Goal: Task Accomplishment & Management: Complete application form

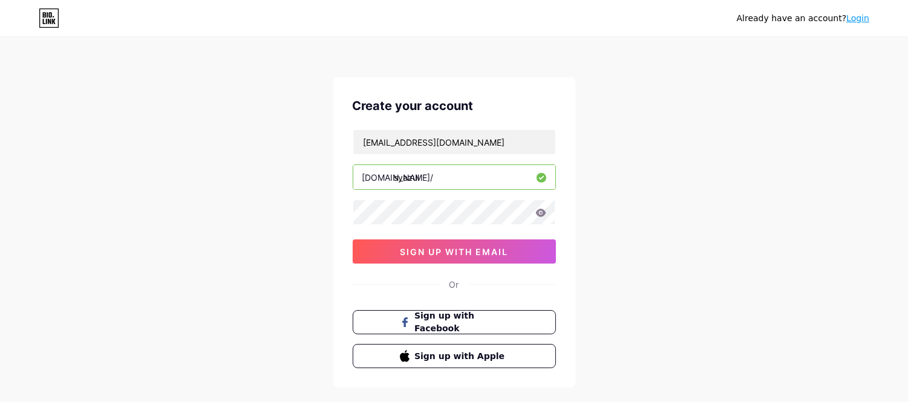
type input "syazul"
click at [543, 212] on icon at bounding box center [540, 213] width 10 height 8
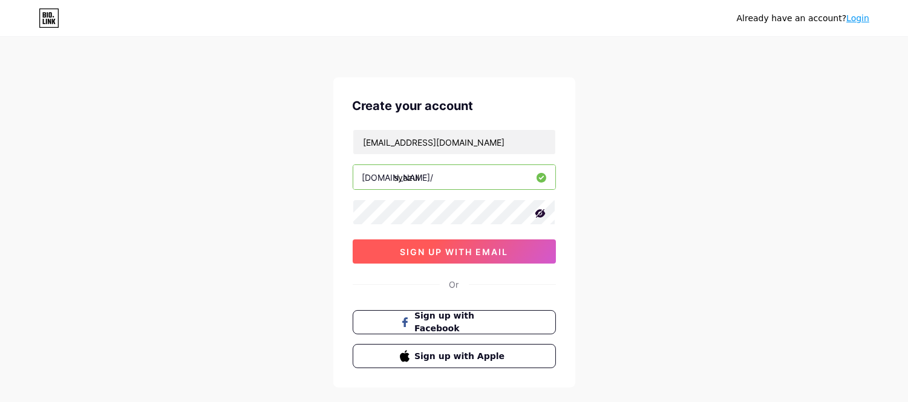
click at [498, 246] on button "sign up with email" at bounding box center [454, 252] width 203 height 24
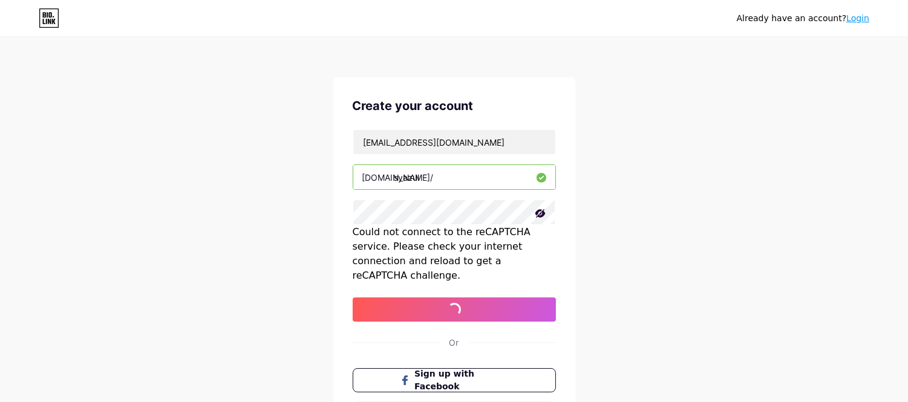
scroll to position [118, 0]
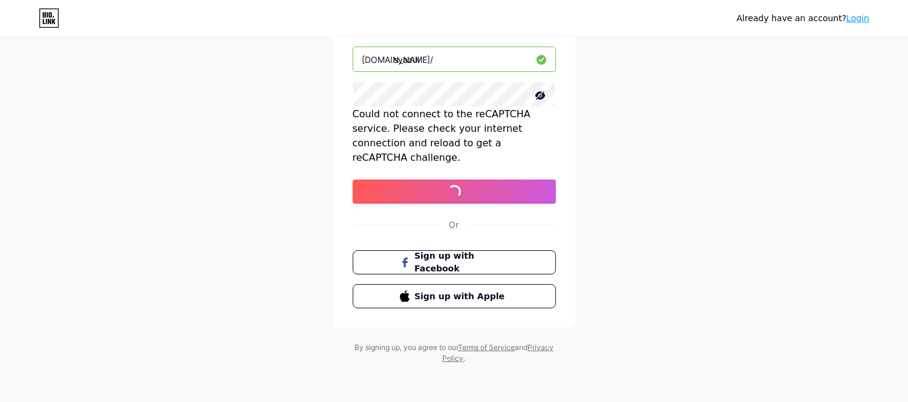
click at [616, 231] on div "Already have an account? Login Create your account aisyh5zl@gmail.com bio.link/…" at bounding box center [454, 142] width 908 height 521
click at [610, 179] on div "Already have an account? Login Create your account aisyh5zl@gmail.com bio.link/…" at bounding box center [454, 142] width 908 height 521
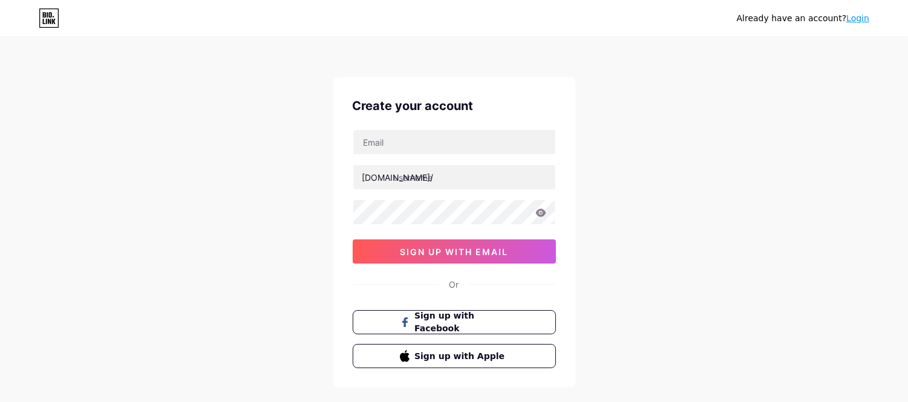
scroll to position [60, 0]
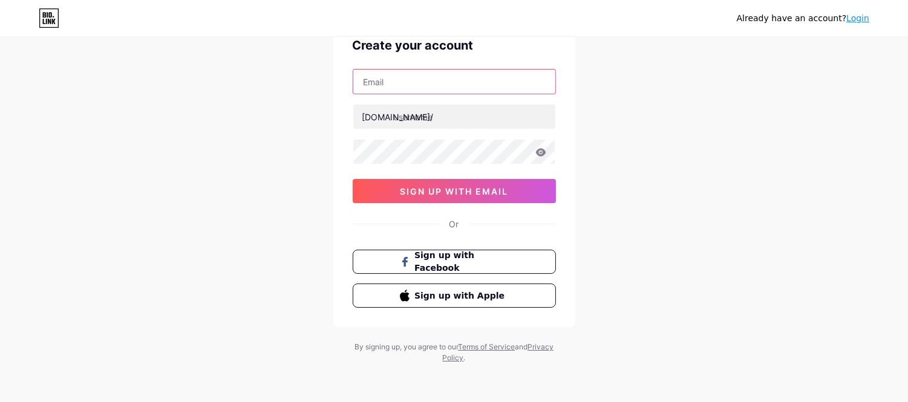
click at [426, 86] on input "text" at bounding box center [454, 82] width 202 height 24
type input "[EMAIL_ADDRESS][DOMAIN_NAME]"
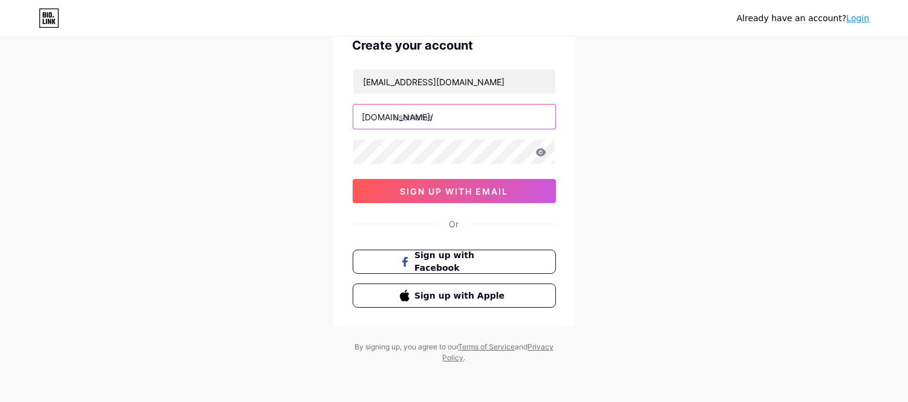
click at [430, 109] on input "text" at bounding box center [454, 117] width 202 height 24
type input "syazul"
click at [539, 155] on icon at bounding box center [540, 152] width 10 height 8
click at [543, 153] on icon at bounding box center [540, 152] width 10 height 8
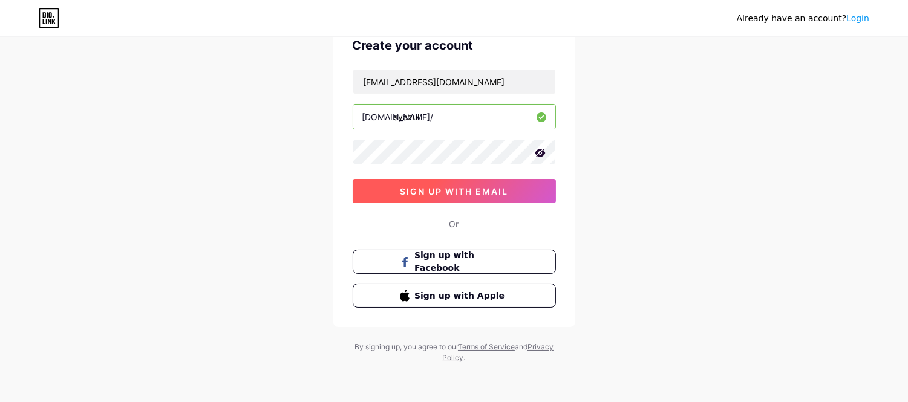
click at [491, 183] on button "sign up with email" at bounding box center [454, 191] width 203 height 24
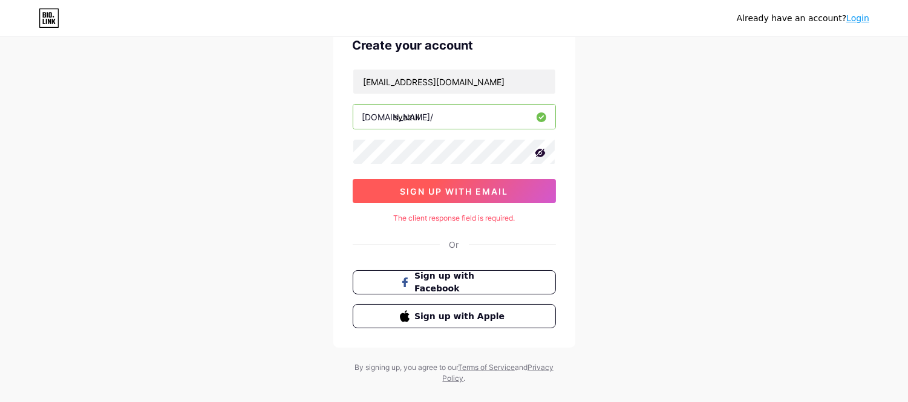
click at [458, 158] on div "[EMAIL_ADDRESS][DOMAIN_NAME] [DOMAIN_NAME]/ syazul sign up with email" at bounding box center [454, 136] width 203 height 134
click at [604, 184] on div "Already have an account? Login Create your account [EMAIL_ADDRESS][DOMAIN_NAME]…" at bounding box center [454, 181] width 908 height 483
click at [546, 152] on icon at bounding box center [540, 153] width 12 height 12
click at [490, 186] on span "sign up with email" at bounding box center [454, 191] width 108 height 10
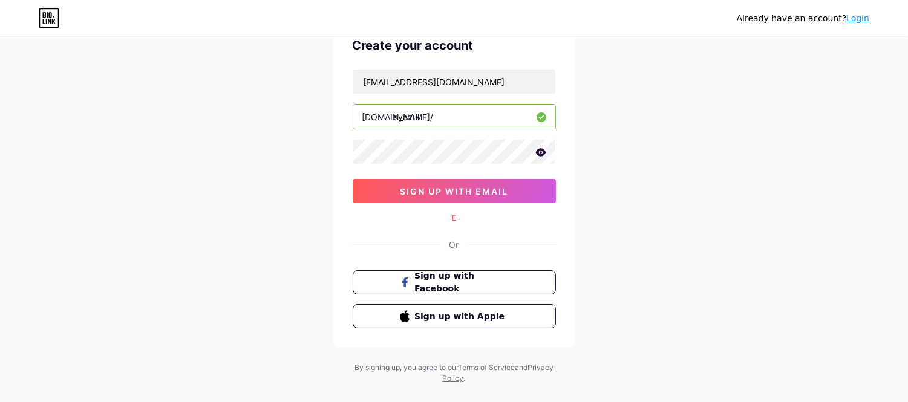
click at [587, 173] on div "Already have an account? Login Create your account [EMAIL_ADDRESS][DOMAIN_NAME]…" at bounding box center [454, 181] width 908 height 483
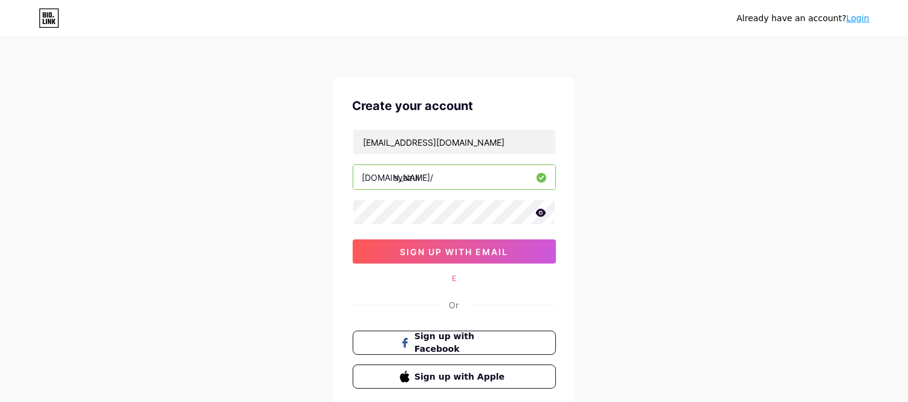
scroll to position [95, 0]
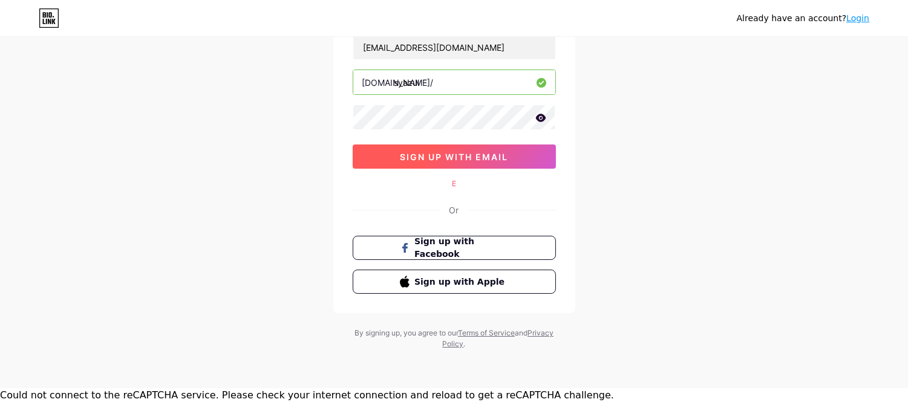
click at [388, 155] on button "sign up with email" at bounding box center [454, 157] width 203 height 24
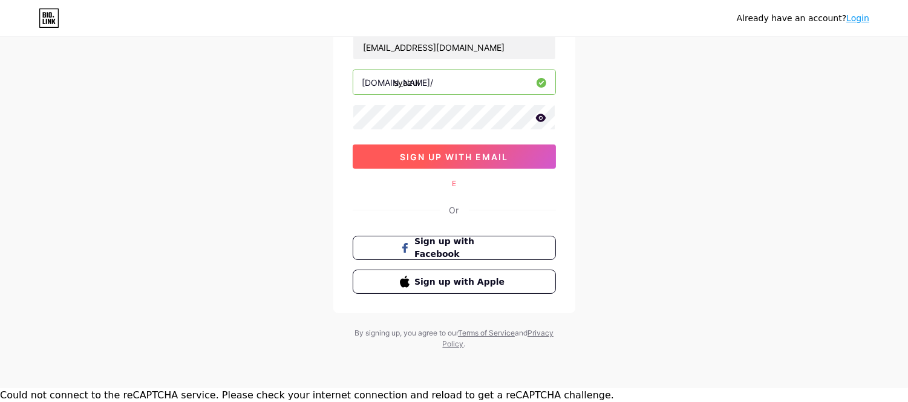
click at [388, 155] on button "sign up with email" at bounding box center [454, 157] width 203 height 24
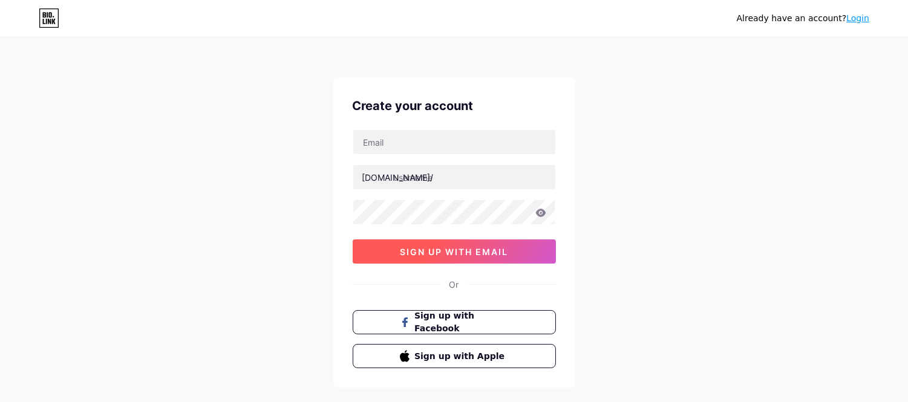
click at [455, 252] on span "sign up with email" at bounding box center [454, 252] width 108 height 10
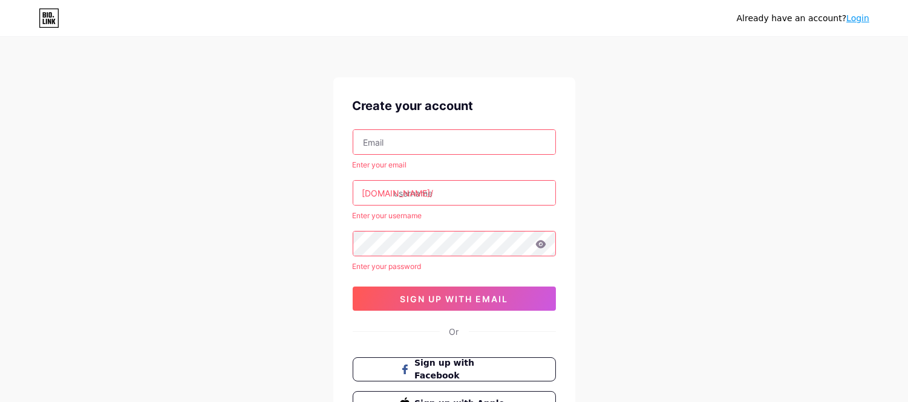
click at [431, 141] on input "text" at bounding box center [454, 142] width 202 height 24
type input "[EMAIL_ADDRESS][DOMAIN_NAME]"
click at [424, 194] on input "text" at bounding box center [454, 193] width 202 height 24
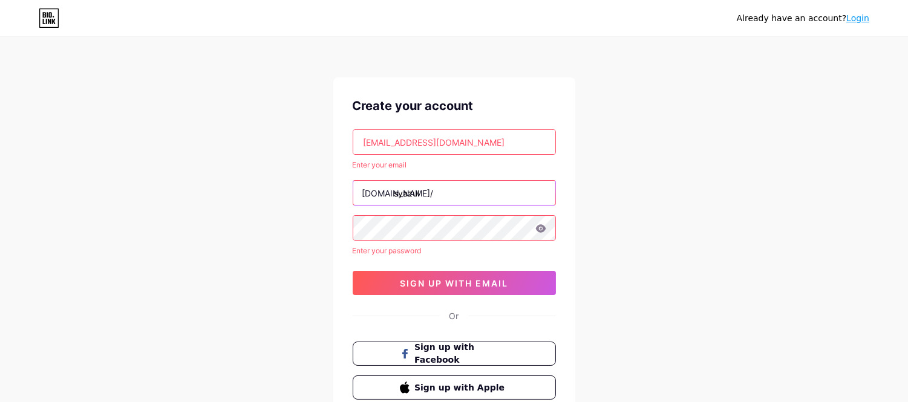
type input "syazul"
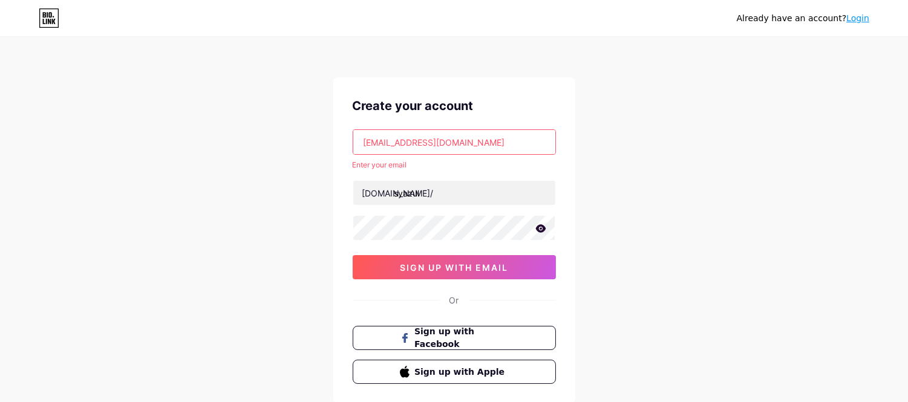
click at [541, 227] on icon at bounding box center [540, 228] width 11 height 8
click at [541, 227] on icon at bounding box center [540, 229] width 12 height 12
click at [474, 269] on span "sign up with email" at bounding box center [454, 268] width 108 height 10
